Goal: Task Accomplishment & Management: Complete application form

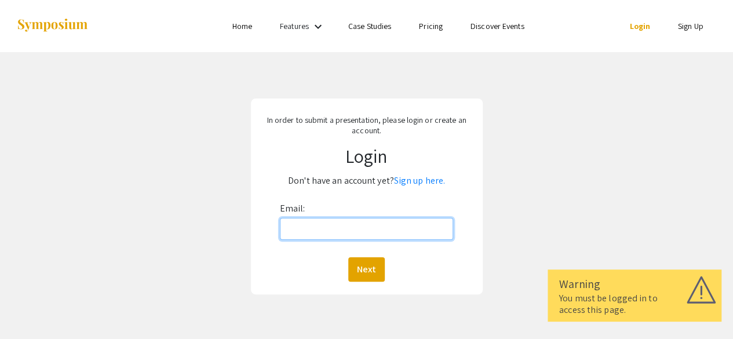
click at [301, 220] on input "Email:" at bounding box center [367, 229] width 174 height 22
type input "[EMAIL_ADDRESS][DOMAIN_NAME]"
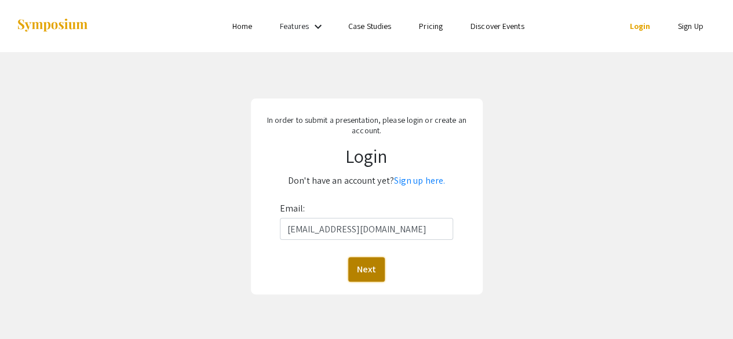
click at [370, 268] on button "Next" at bounding box center [366, 269] width 37 height 24
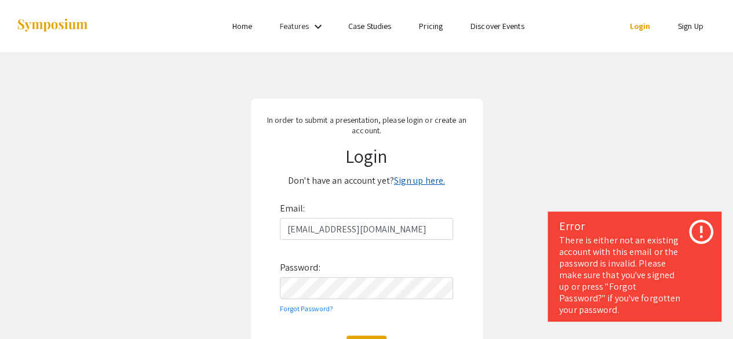
click at [406, 184] on link "Sign up here." at bounding box center [419, 180] width 51 height 12
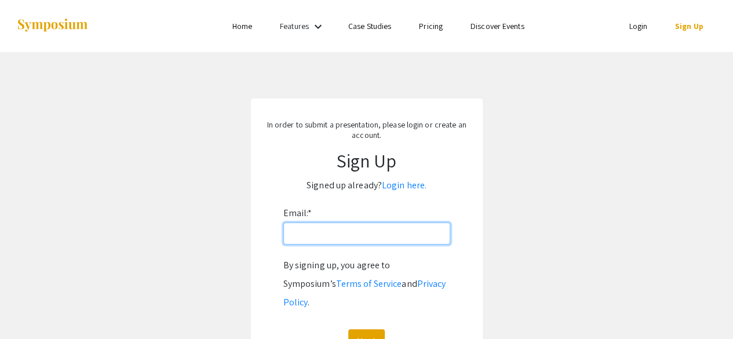
click at [350, 230] on input "Email: *" at bounding box center [366, 234] width 167 height 22
type input "[EMAIL_ADDRESS][DOMAIN_NAME]"
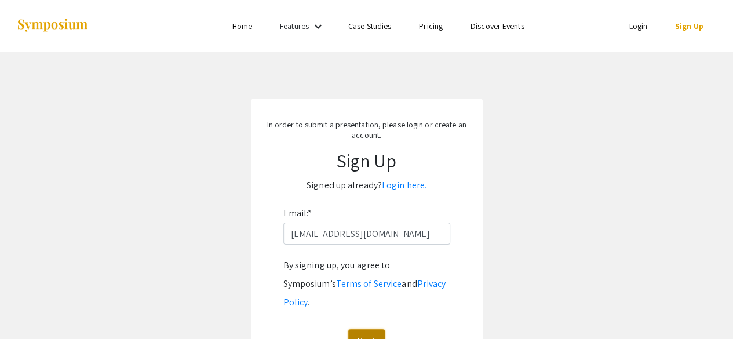
click at [360, 329] on button "Next" at bounding box center [366, 341] width 37 height 24
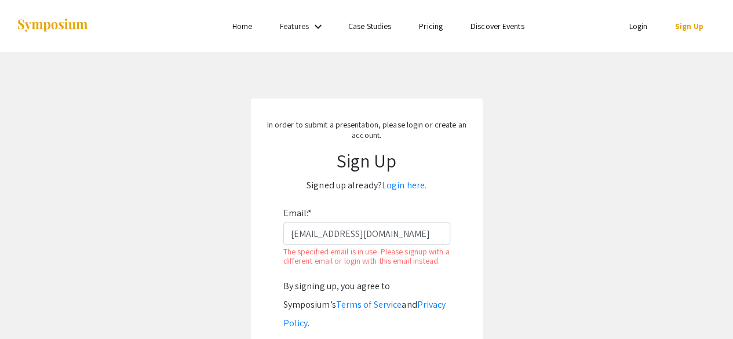
click at [639, 25] on link "Login" at bounding box center [638, 26] width 19 height 10
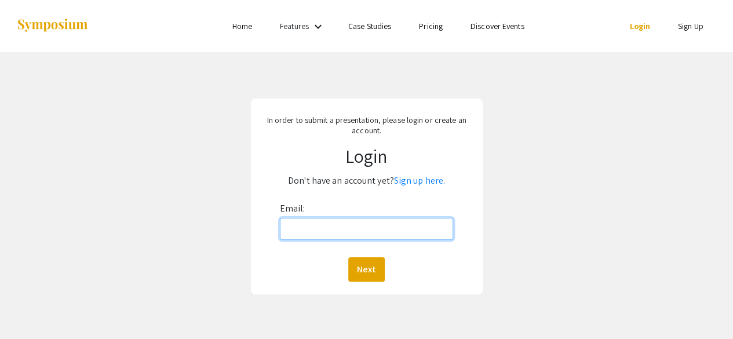
click at [355, 229] on input "Email:" at bounding box center [367, 229] width 174 height 22
type input "[EMAIL_ADDRESS][DOMAIN_NAME]"
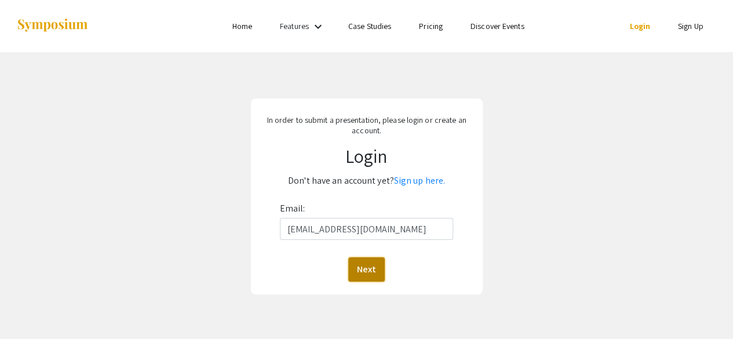
click at [367, 266] on button "Next" at bounding box center [366, 269] width 37 height 24
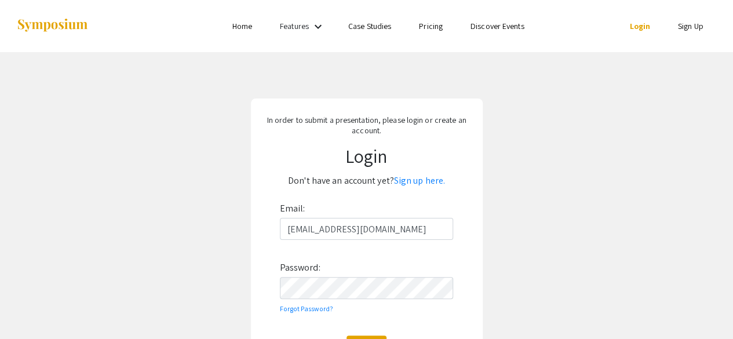
click at [356, 300] on div "Email: [EMAIL_ADDRESS][DOMAIN_NAME] Password: Forgot Password? Login" at bounding box center [367, 279] width 174 height 161
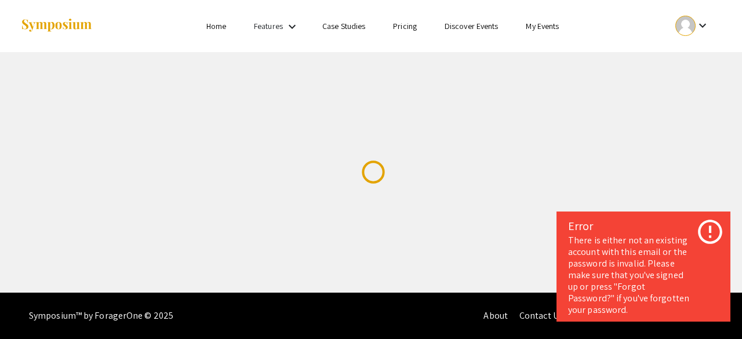
drag, startPoint x: 356, startPoint y: 300, endPoint x: 228, endPoint y: 229, distance: 146.3
click at [228, 229] on div "Skip navigation Home Features keyboard_arrow_down Case Studies Pricing Discover…" at bounding box center [371, 146] width 742 height 293
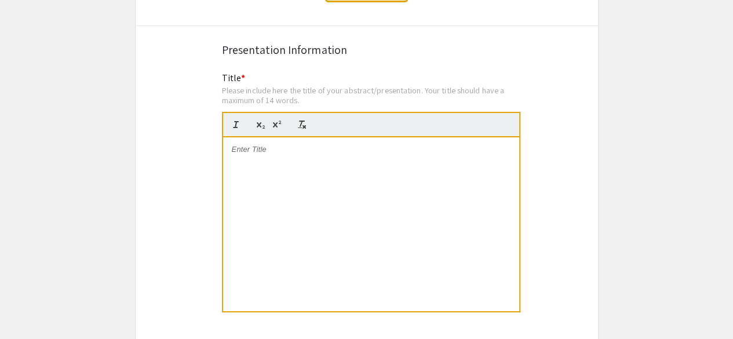
scroll to position [2079, 0]
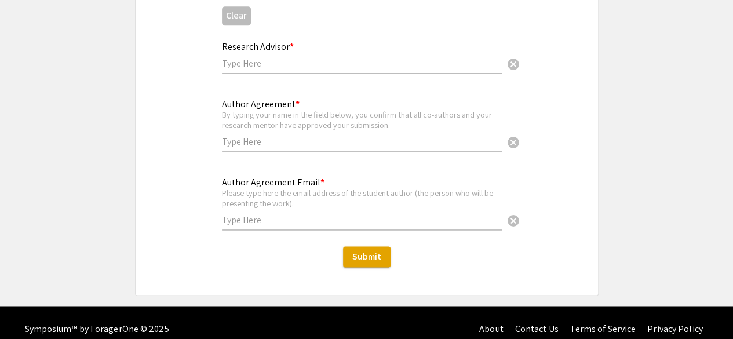
scroll to position [2935, 0]
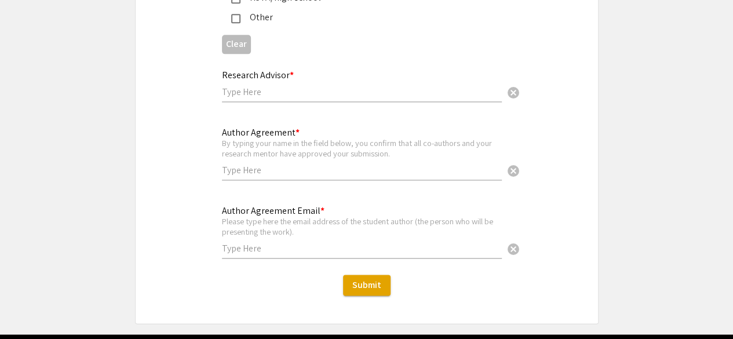
click at [200, 203] on div "Author Agreement Email * Please type here the email address of the student auth…" at bounding box center [367, 237] width 462 height 69
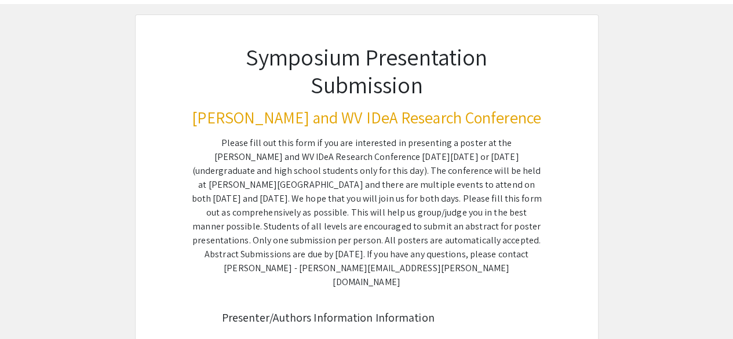
scroll to position [0, 0]
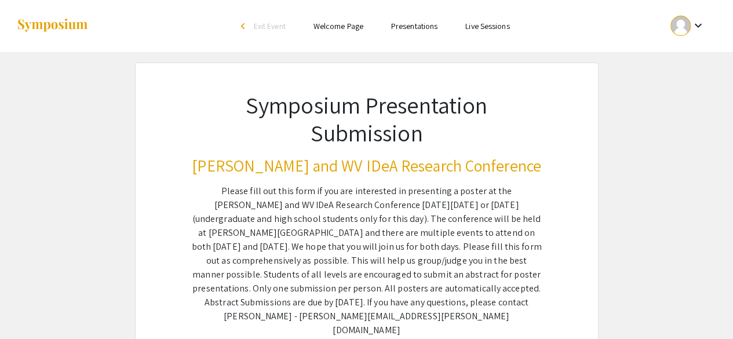
click at [414, 28] on link "Presentations" at bounding box center [414, 26] width 46 height 10
